Goal: Task Accomplishment & Management: Complete application form

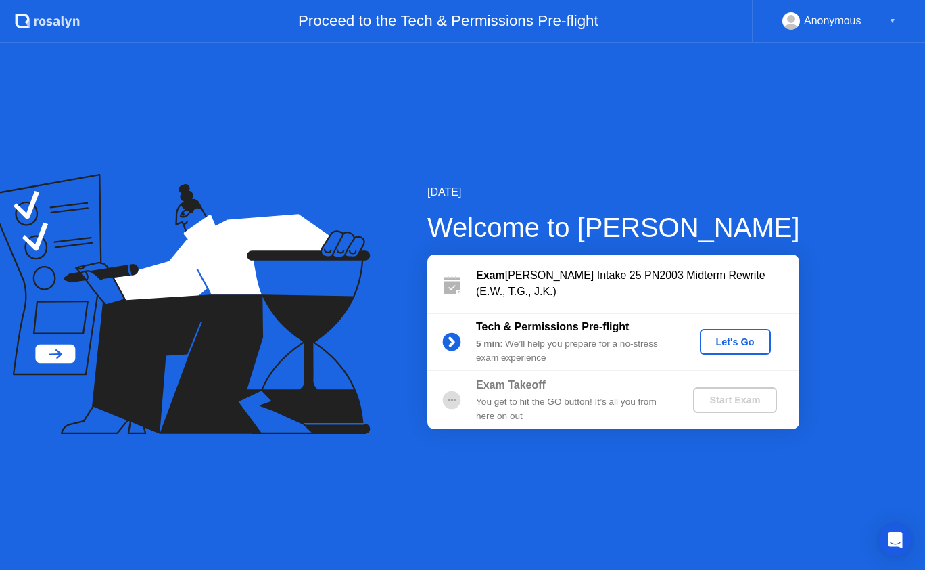
click at [713, 340] on div "Let's Go" at bounding box center [736, 341] width 60 height 11
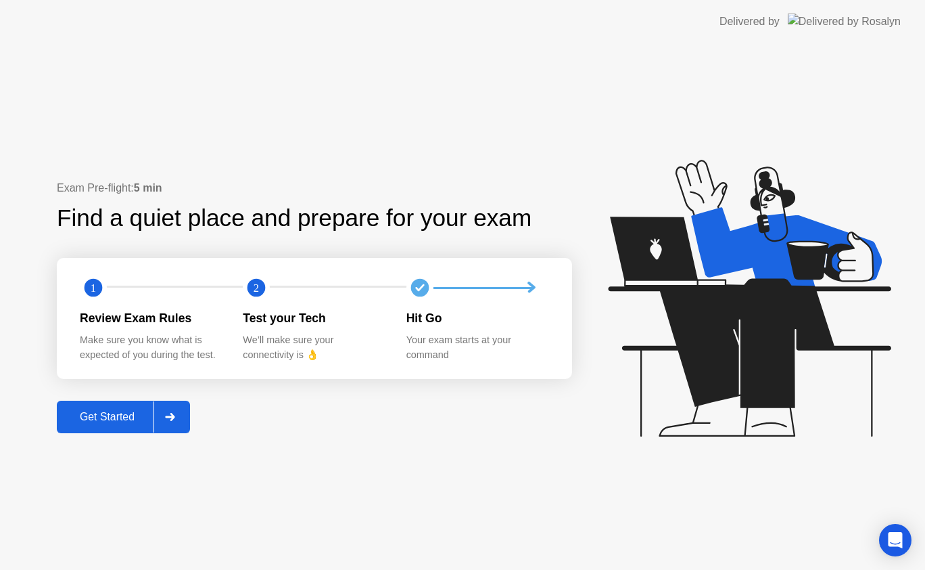
click at [101, 419] on div "Get Started" at bounding box center [107, 417] width 93 height 12
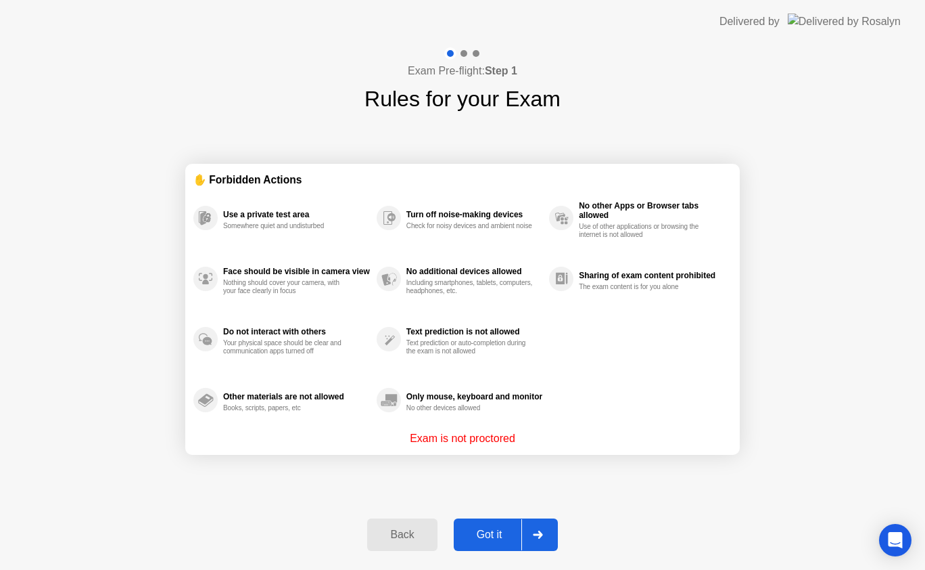
click at [473, 538] on div "Got it" at bounding box center [490, 534] width 64 height 12
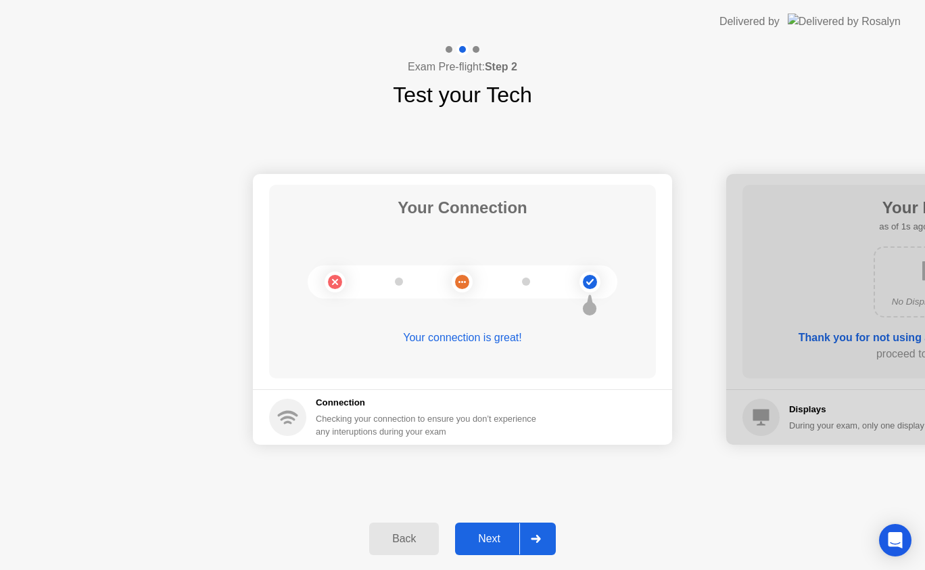
click at [473, 538] on div "Next" at bounding box center [489, 538] width 60 height 12
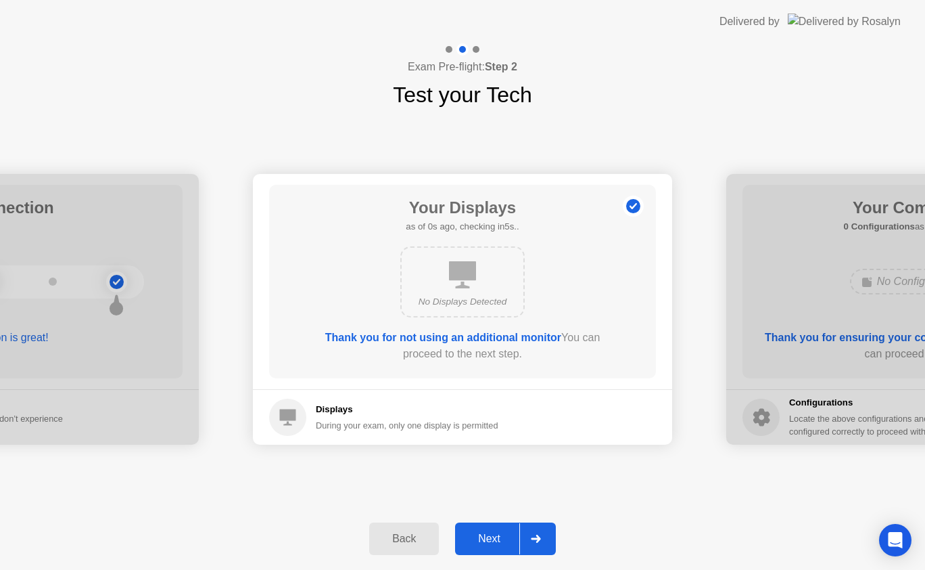
click at [473, 538] on div "Next" at bounding box center [489, 538] width 60 height 12
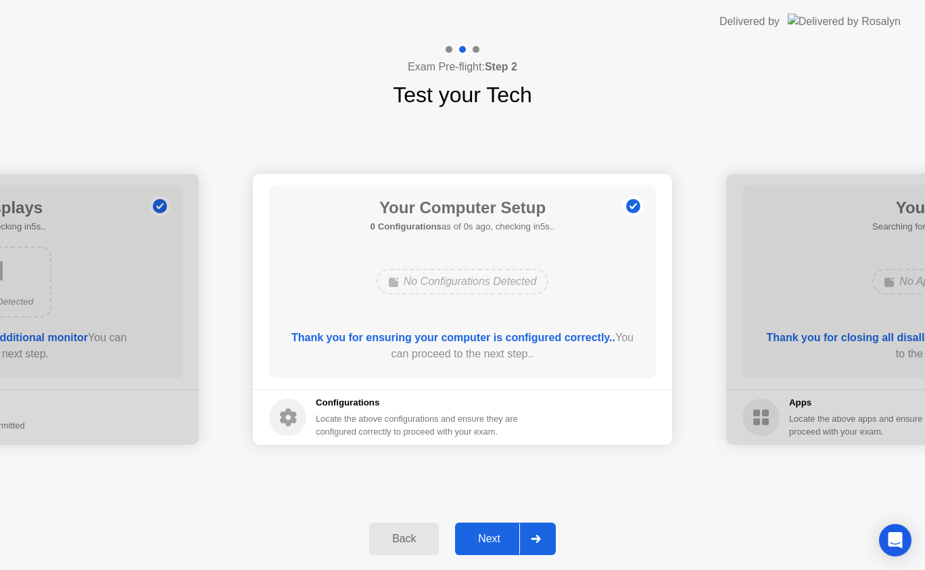
click at [473, 538] on div "Next" at bounding box center [489, 538] width 60 height 12
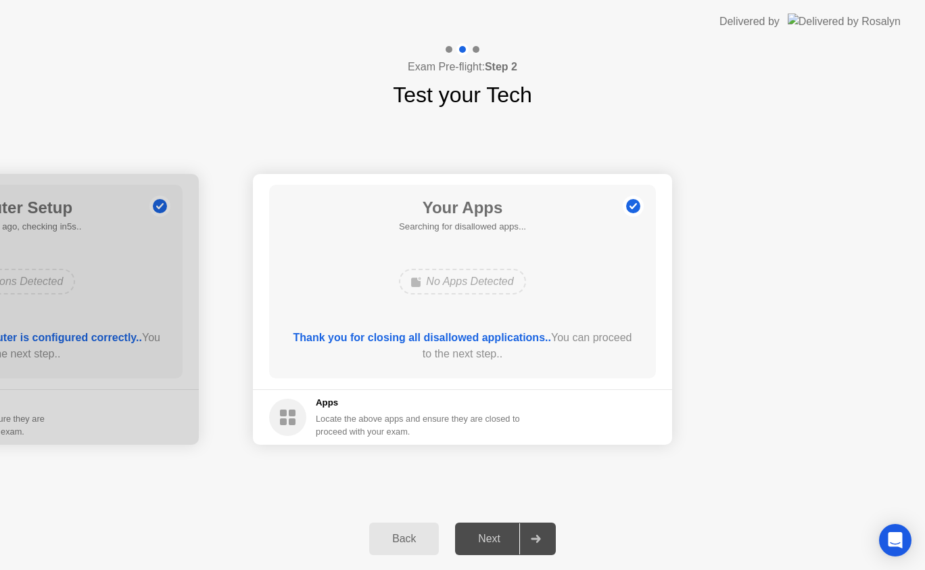
click at [473, 538] on div "Next" at bounding box center [489, 538] width 60 height 12
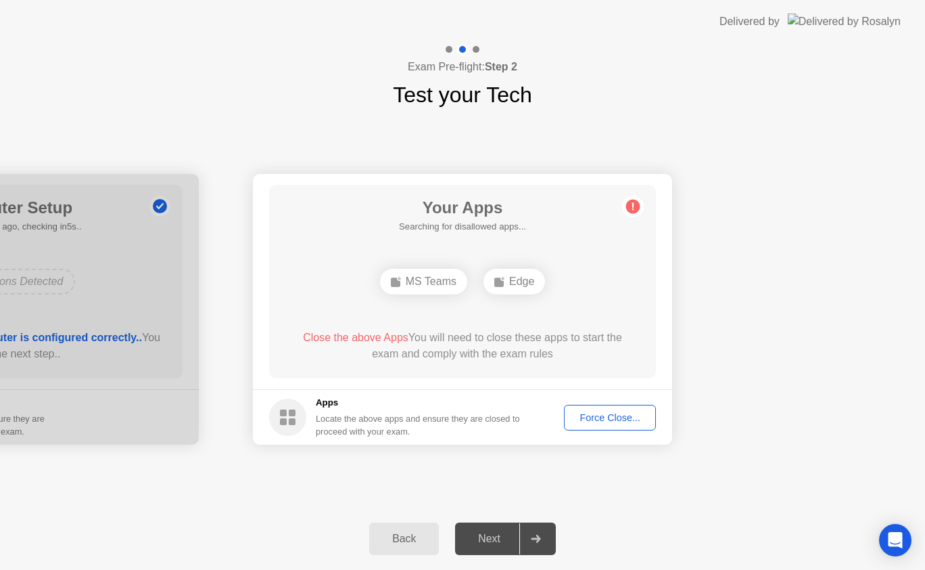
click at [413, 532] on div "Back" at bounding box center [404, 538] width 62 height 12
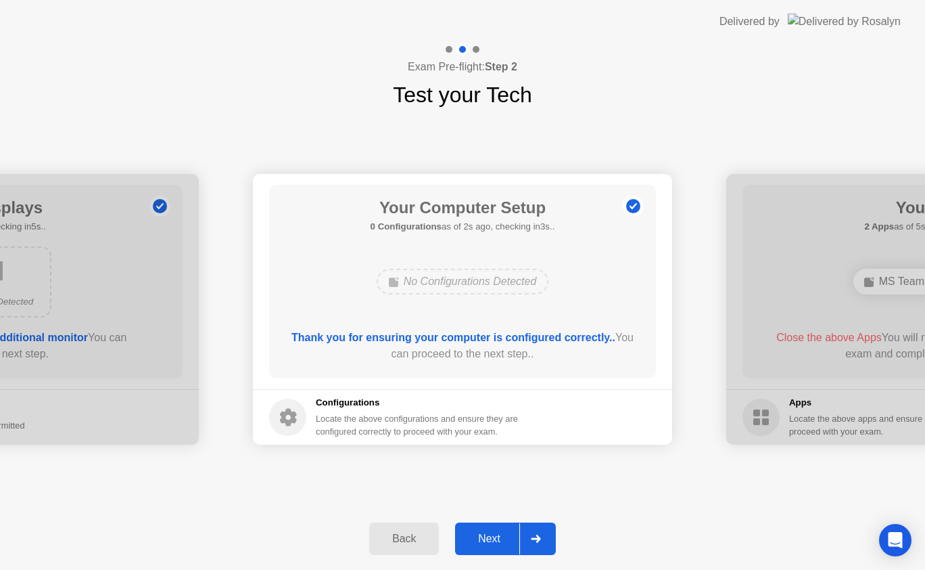
click at [369, 522] on button "Back" at bounding box center [404, 538] width 70 height 32
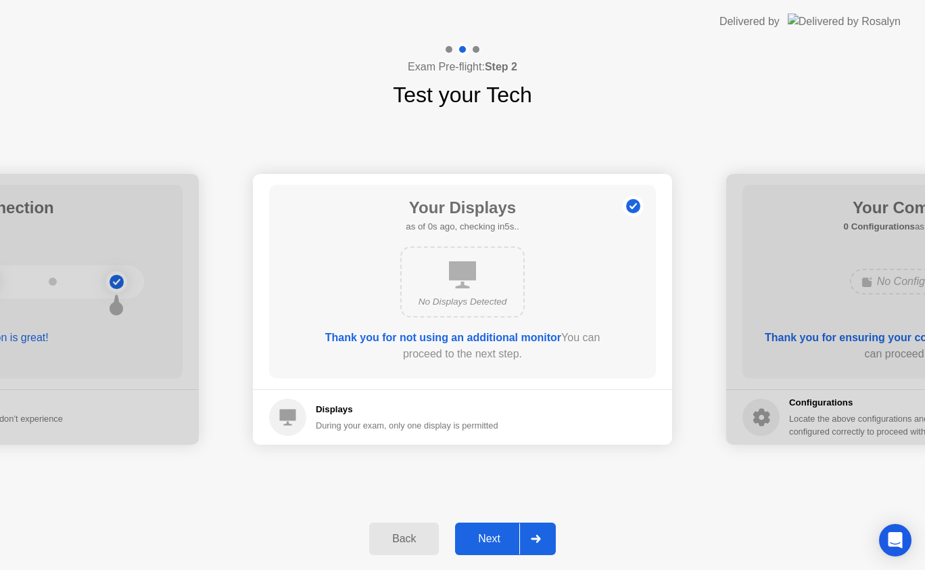
click at [369, 522] on button "Back" at bounding box center [404, 538] width 70 height 32
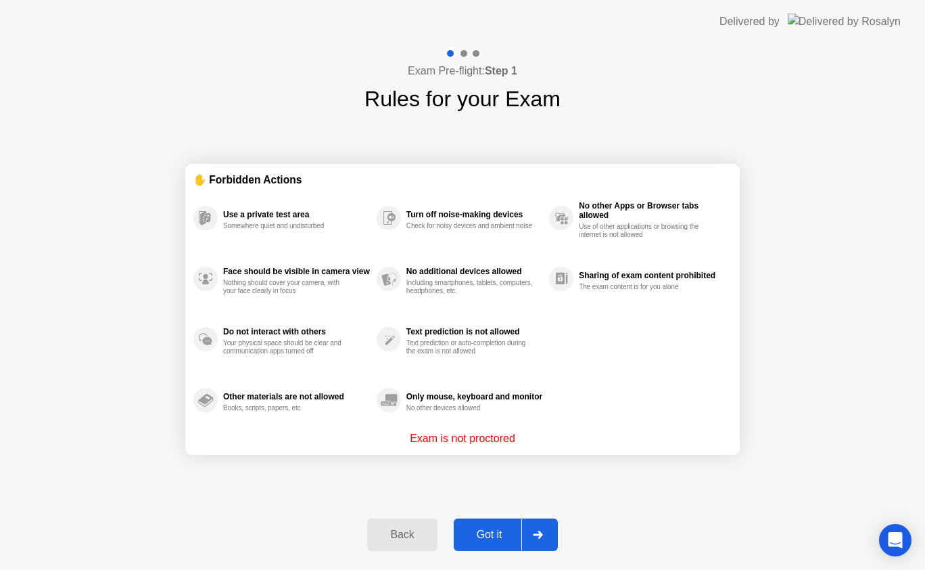
click at [502, 536] on div "Got it" at bounding box center [490, 534] width 64 height 12
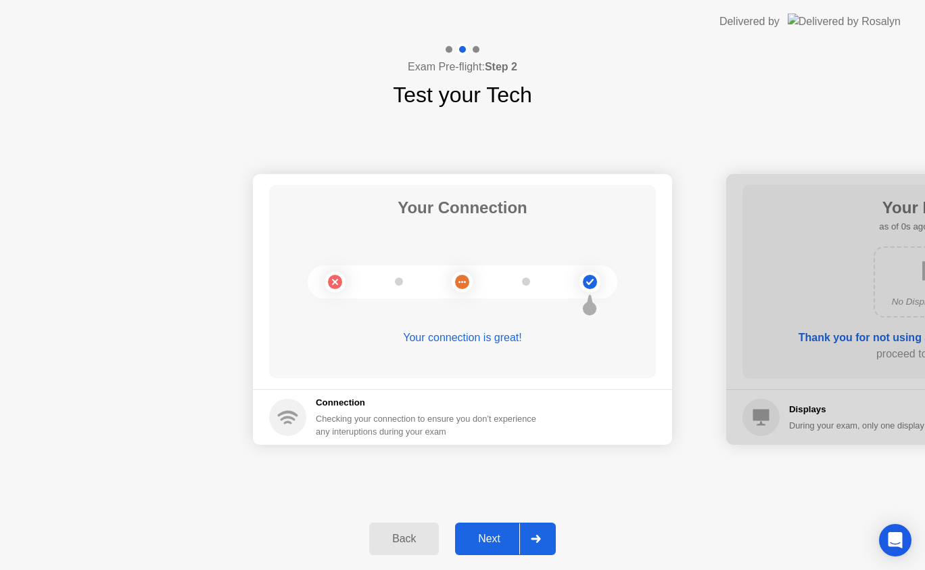
click at [492, 537] on div "Next" at bounding box center [489, 538] width 60 height 12
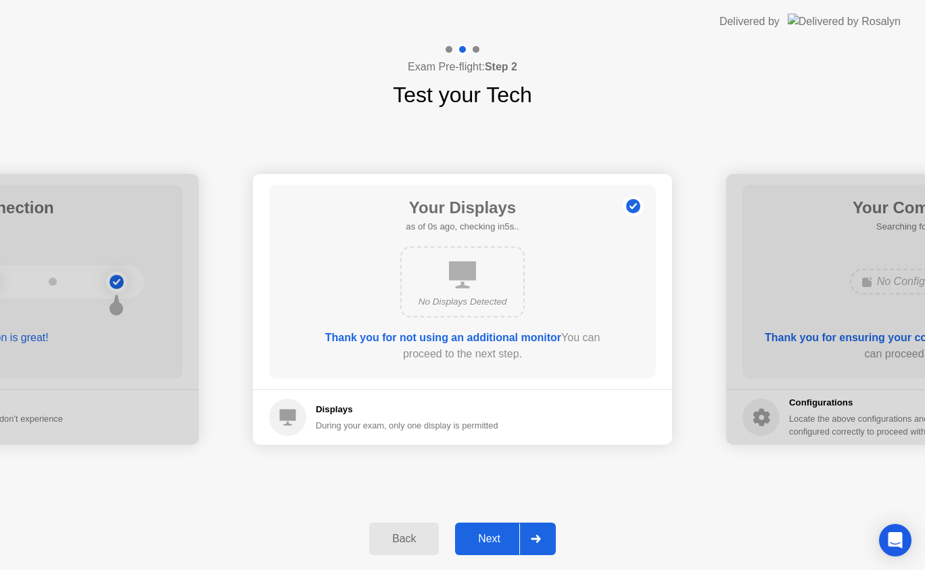
click at [492, 537] on div "Next" at bounding box center [489, 538] width 60 height 12
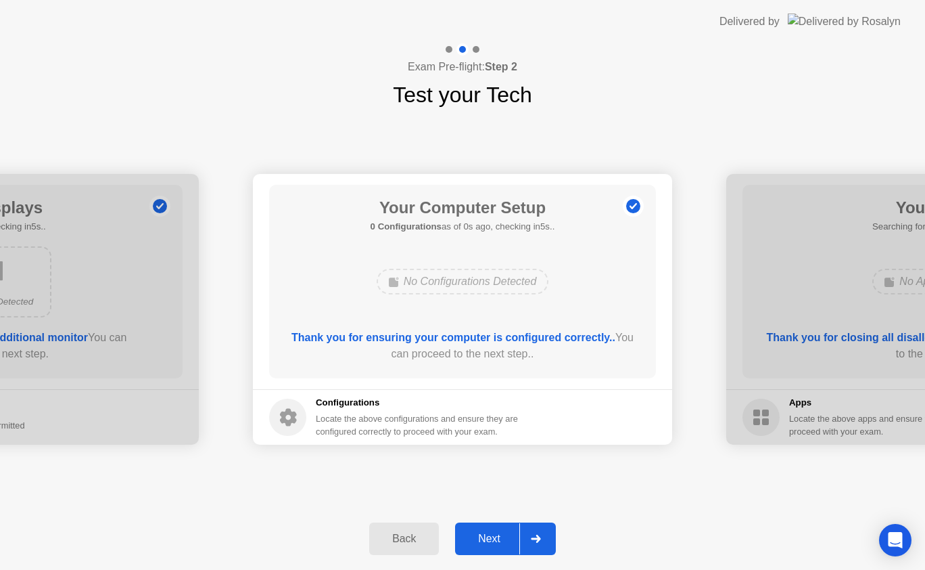
click at [492, 537] on div "Next" at bounding box center [489, 538] width 60 height 12
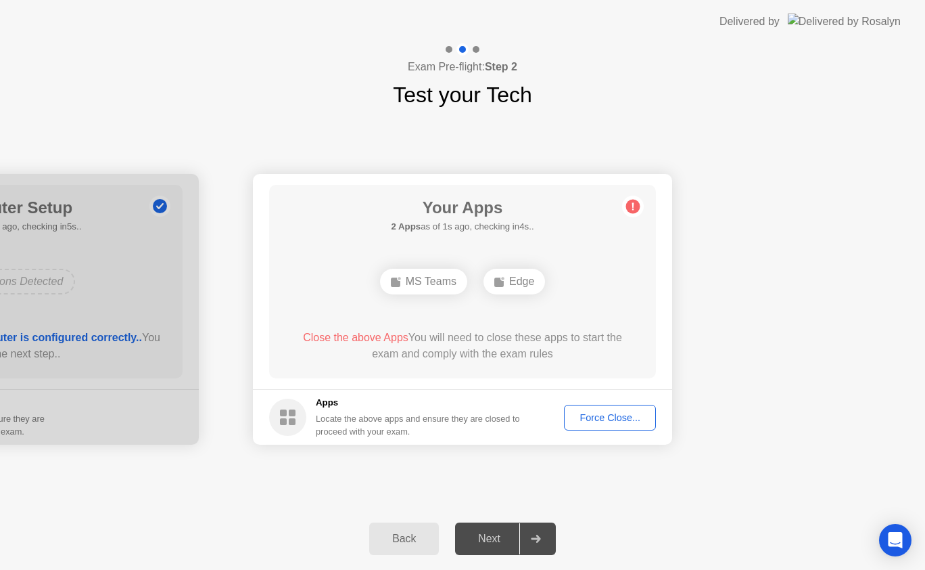
click at [610, 421] on div "Force Close..." at bounding box center [610, 417] width 83 height 11
click at [596, 420] on div "Force Close..." at bounding box center [610, 417] width 83 height 11
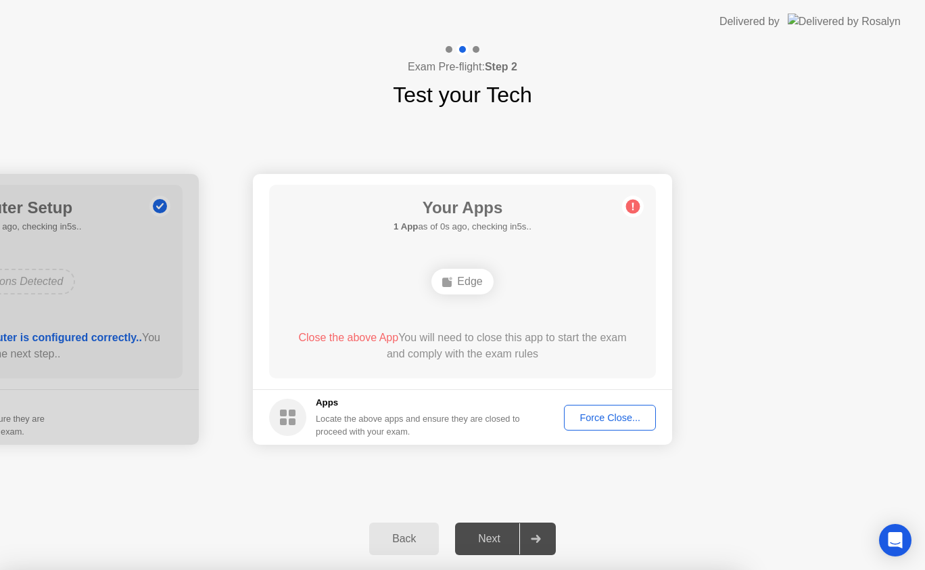
click at [583, 417] on div "Force Close..." at bounding box center [610, 417] width 83 height 11
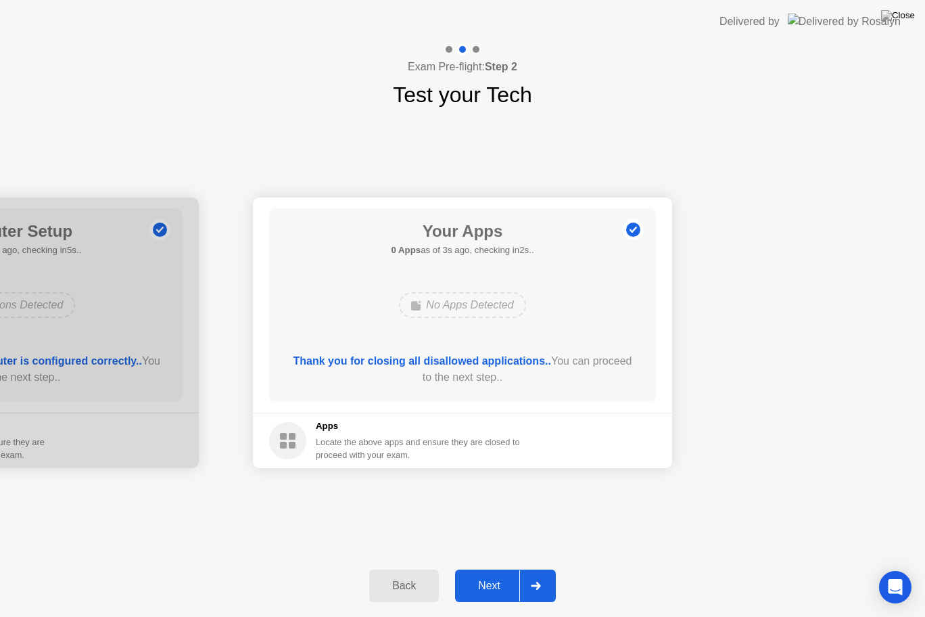
click at [493, 569] on button "Next" at bounding box center [505, 586] width 101 height 32
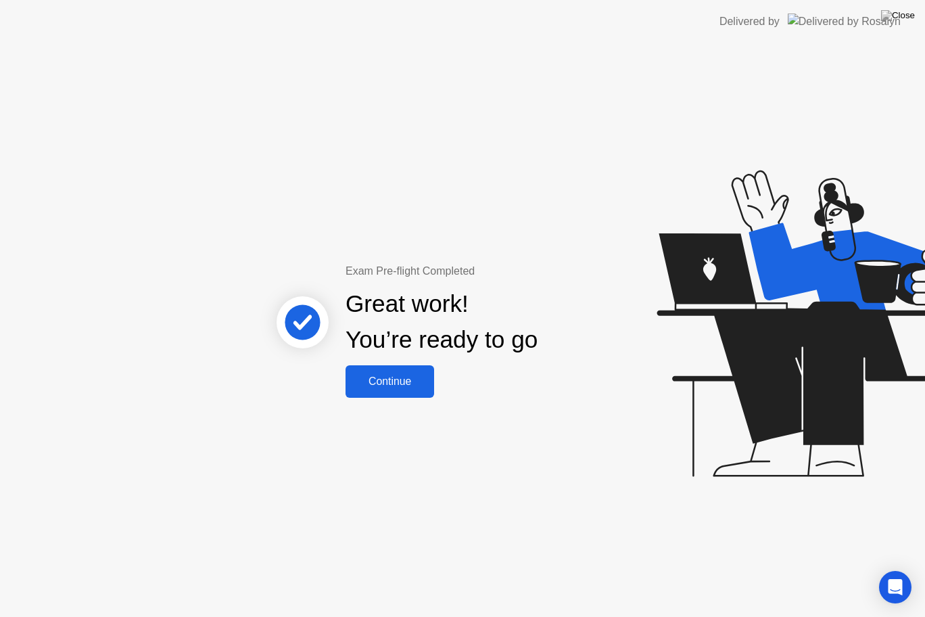
click at [377, 386] on div "Continue" at bounding box center [390, 381] width 81 height 12
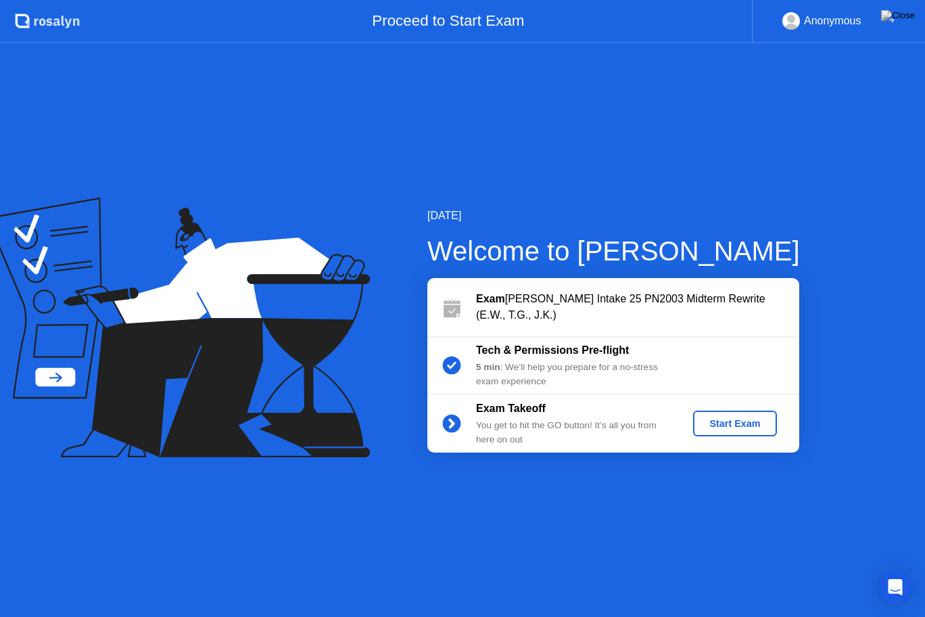
click at [743, 419] on div "Start Exam" at bounding box center [735, 423] width 72 height 11
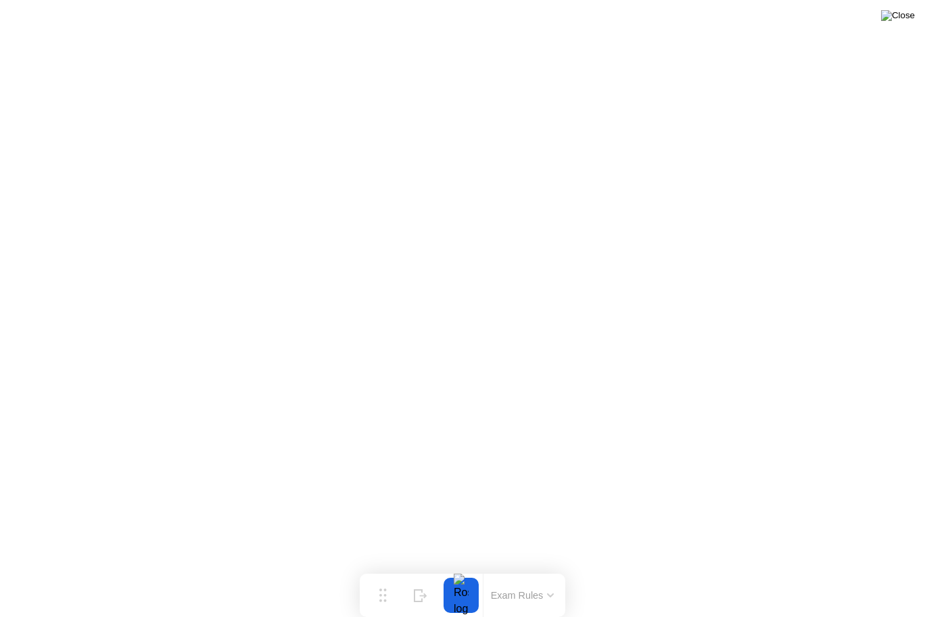
click at [900, 16] on img at bounding box center [898, 15] width 34 height 11
click at [908, 14] on img at bounding box center [898, 15] width 34 height 11
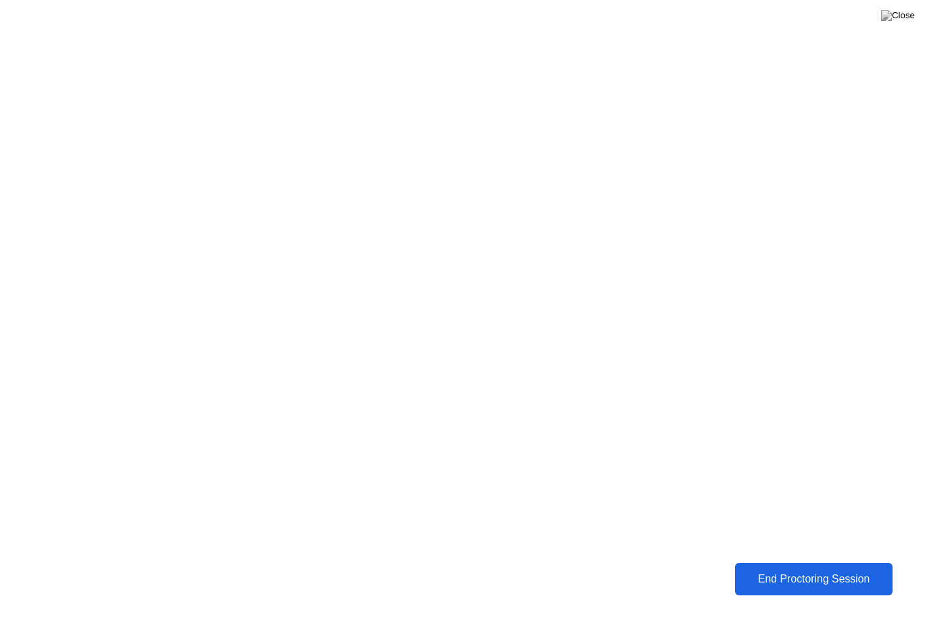
click at [773, 569] on div "End Proctoring Session" at bounding box center [814, 579] width 150 height 12
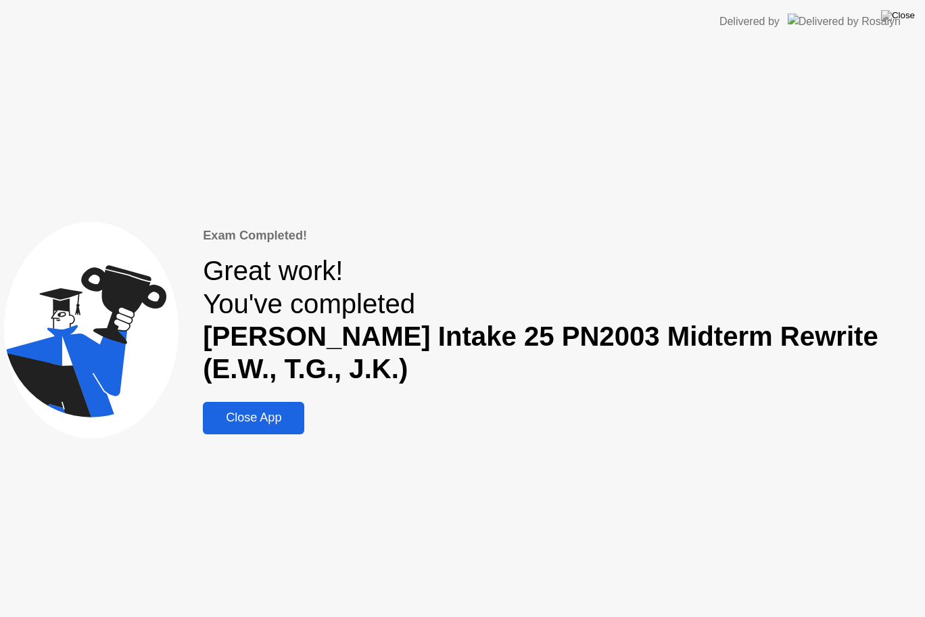
click at [281, 421] on div "Close App" at bounding box center [253, 418] width 93 height 14
